Goal: Navigation & Orientation: Find specific page/section

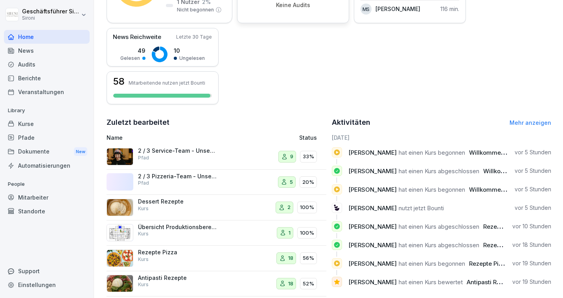
scroll to position [182, 0]
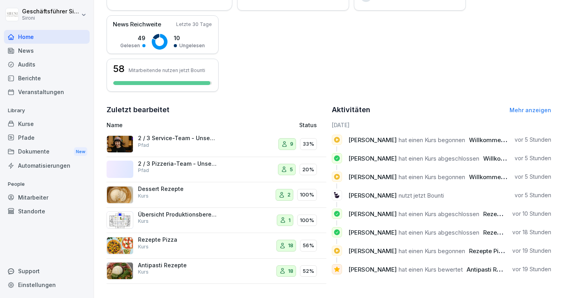
click at [363, 271] on span "[PERSON_NAME]" at bounding box center [372, 268] width 48 height 7
click at [27, 126] on div "Kurse" at bounding box center [47, 124] width 86 height 14
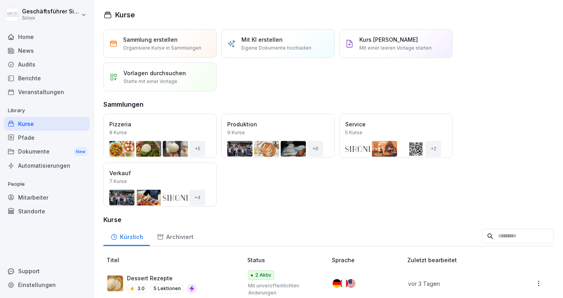
click at [0, 0] on div "Öffnen" at bounding box center [0, 0] width 0 height 0
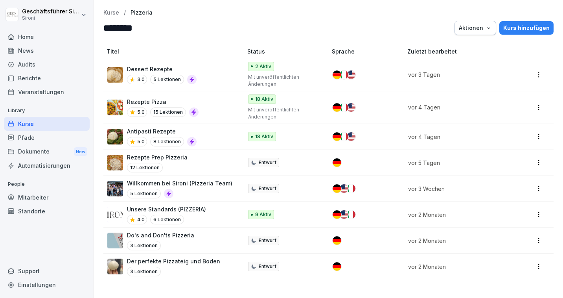
click at [151, 131] on p "Antipasti Rezepte" at bounding box center [162, 131] width 70 height 8
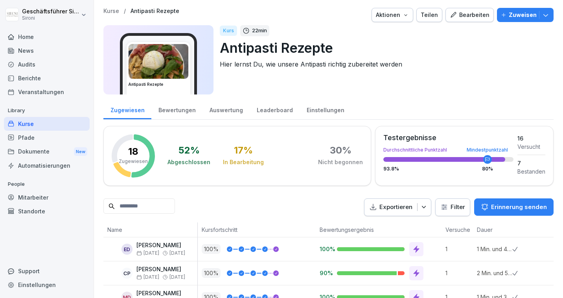
click at [172, 114] on div "Bewertungen" at bounding box center [176, 109] width 51 height 20
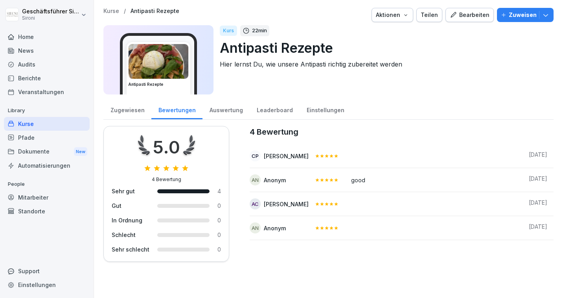
click at [31, 41] on div "Home" at bounding box center [47, 37] width 86 height 14
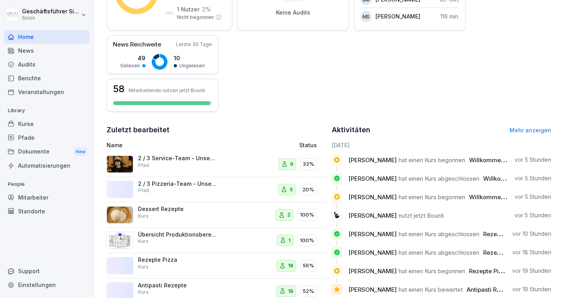
scroll to position [180, 0]
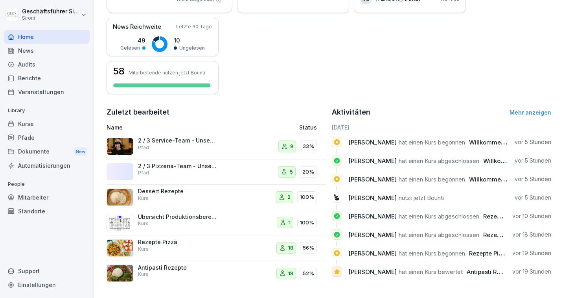
click at [544, 111] on link "Mehr anzeigen" at bounding box center [531, 112] width 42 height 7
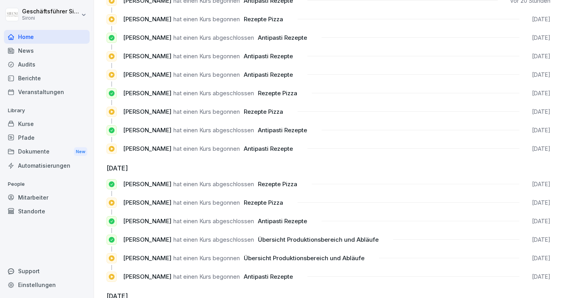
scroll to position [314, 0]
